Goal: Find specific page/section: Find specific page/section

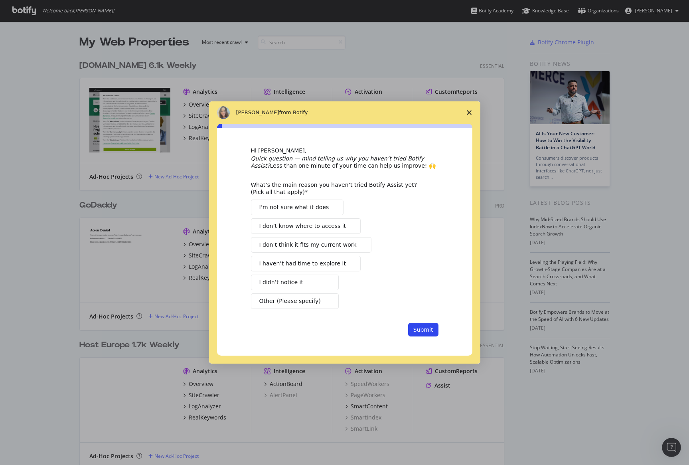
click at [466, 117] on span "Close survey" at bounding box center [469, 112] width 22 height 22
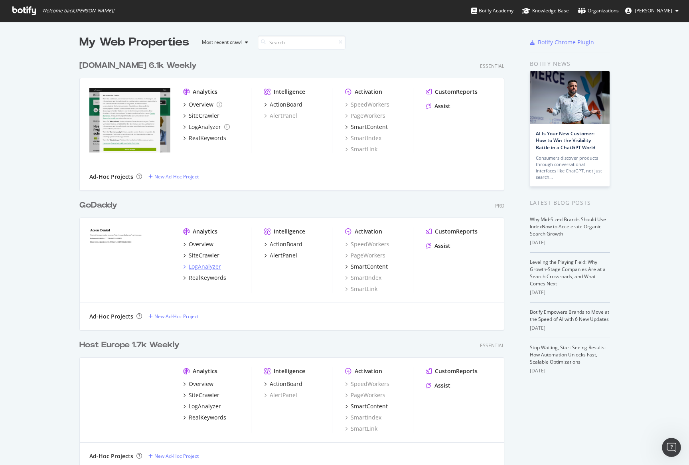
click at [208, 263] on div "LogAnalyzer" at bounding box center [205, 267] width 32 height 8
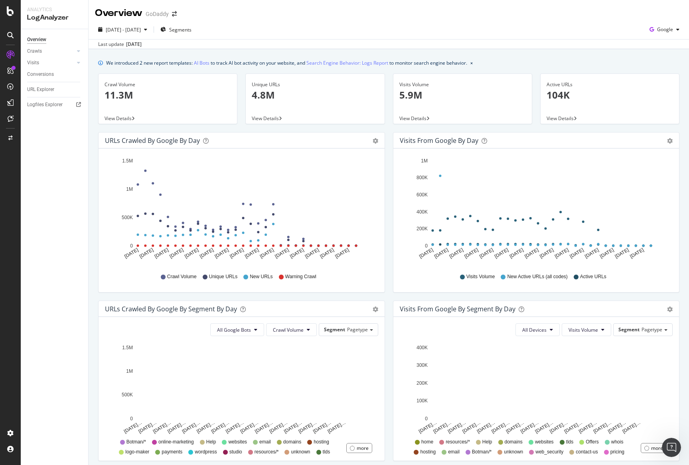
scroll to position [0, 0]
